Goal: Information Seeking & Learning: Learn about a topic

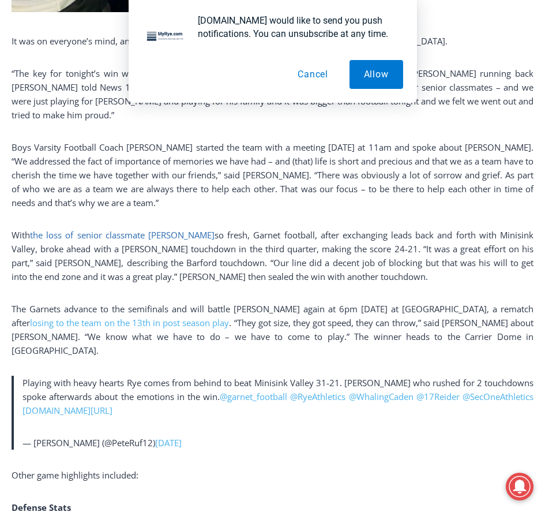
click at [181, 235] on link "the loss of senior classmate Morgan Kaplan" at bounding box center [122, 235] width 185 height 12
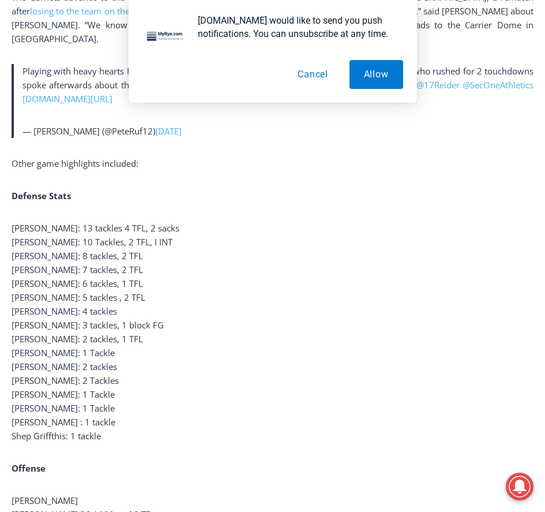
scroll to position [1212, 0]
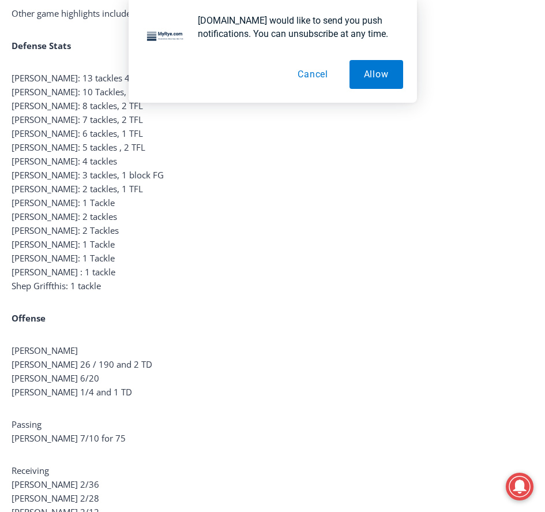
click at [166, 276] on p "Jack Garnett: 13 tackles 4 TFL, 2 sacks Ryan Surhoff: 10 Tackles, 2 TFL, I INT …" at bounding box center [273, 182] width 522 height 222
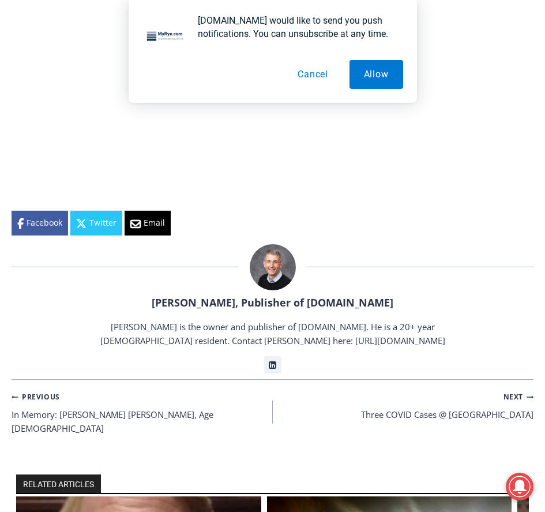
scroll to position [519, 0]
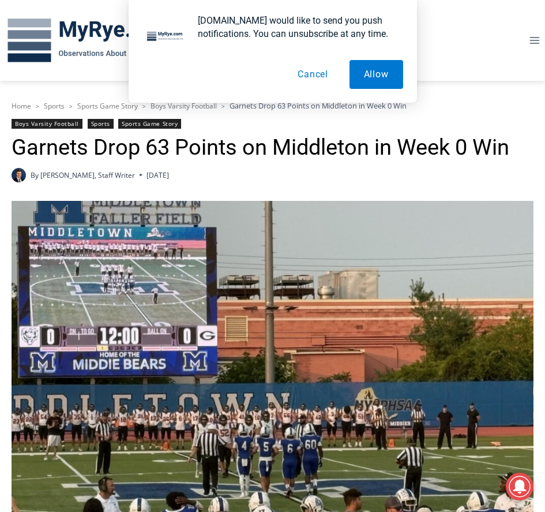
click at [294, 178] on div "By Charlie Morris, Staff Writer September 5, 2025 September 5, 2025" at bounding box center [273, 175] width 522 height 14
